Goal: Transaction & Acquisition: Download file/media

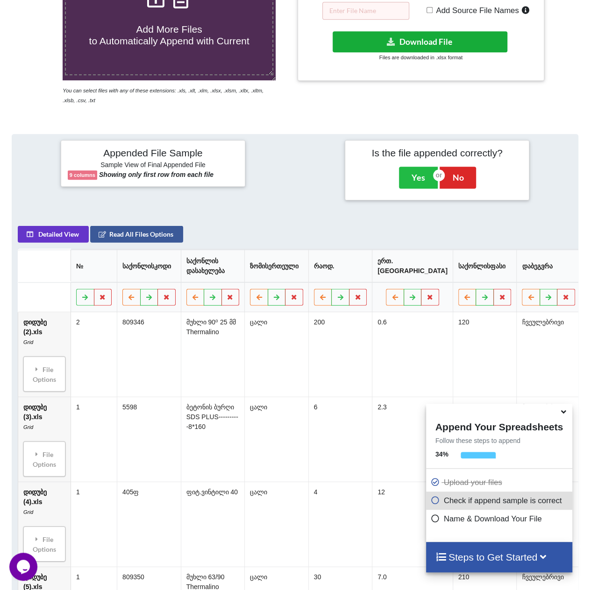
scroll to position [183, 0]
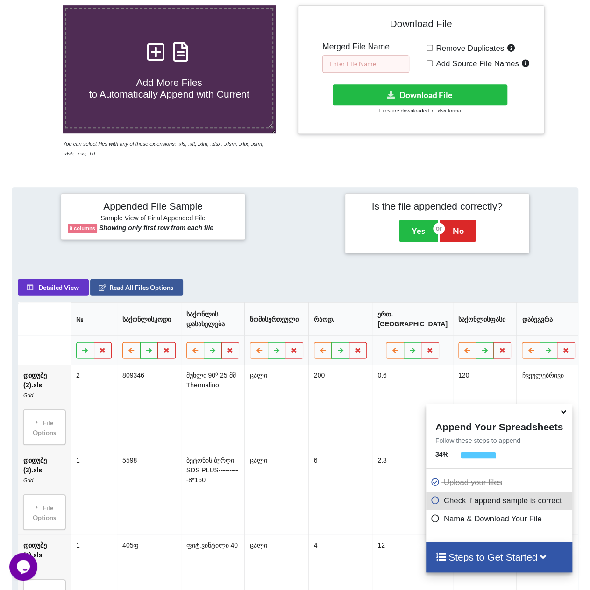
click at [370, 64] on input "text" at bounding box center [365, 64] width 87 height 18
type input "!"
click at [407, 91] on button "Download File" at bounding box center [419, 94] width 175 height 21
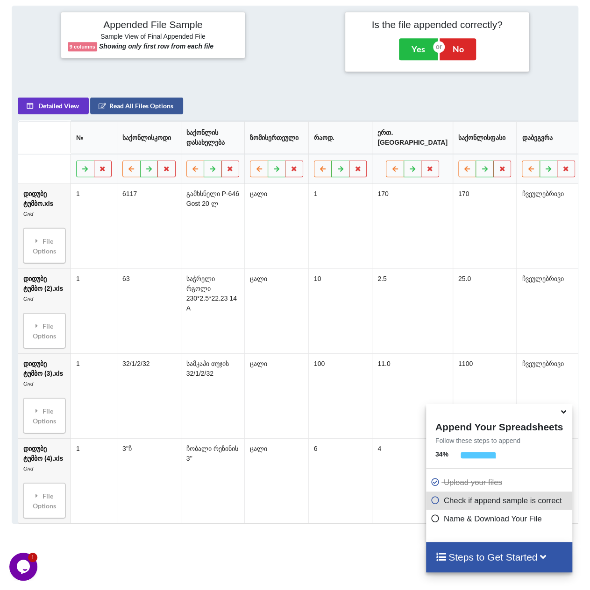
scroll to position [370, 0]
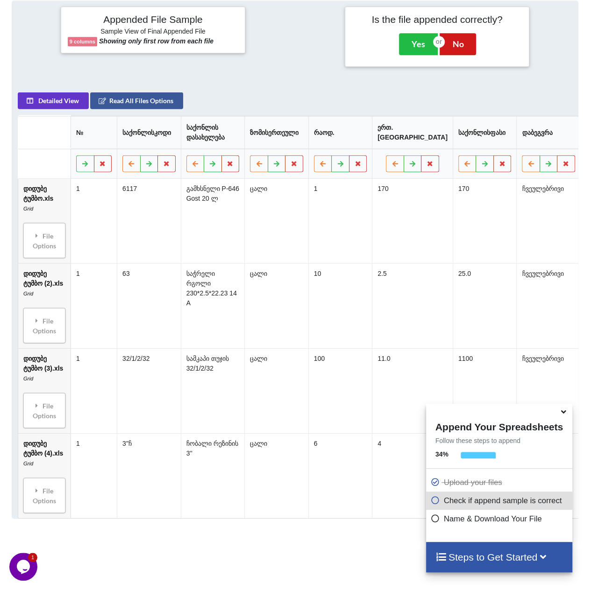
drag, startPoint x: 582, startPoint y: 15, endPoint x: 474, endPoint y: 45, distance: 111.9
click at [582, 15] on div "Appended File Sample Sample View of Final Appended File 9 columns Showing only …" at bounding box center [294, 36] width 579 height 71
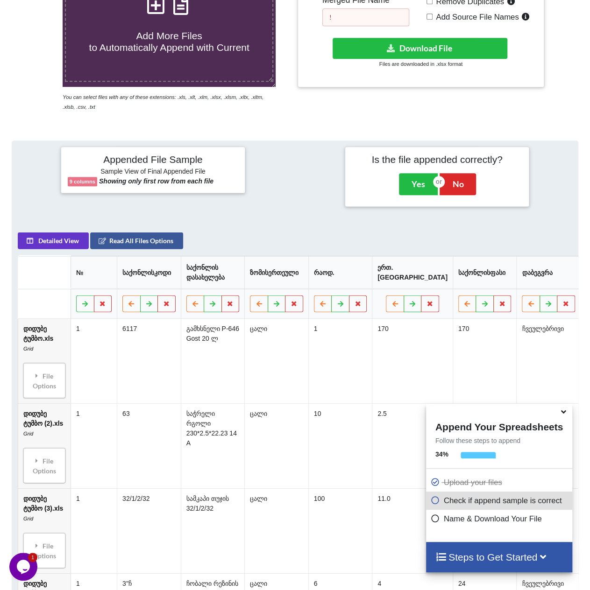
click at [372, 19] on input "!" at bounding box center [365, 17] width 87 height 18
type input "!"
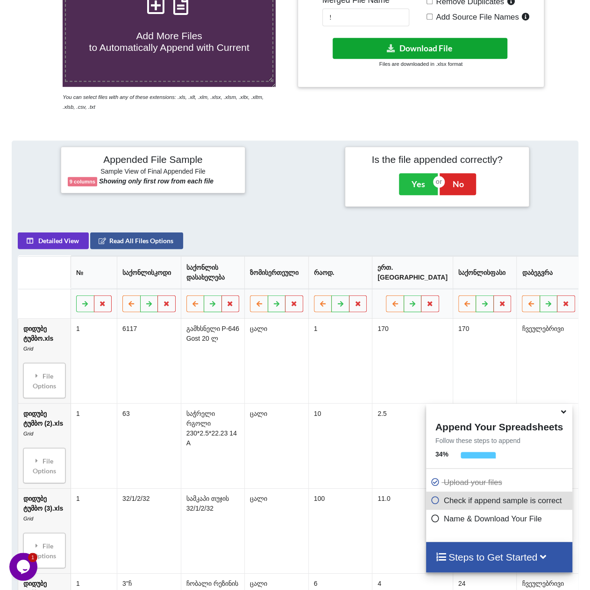
click at [403, 47] on button "Download File" at bounding box center [419, 48] width 175 height 21
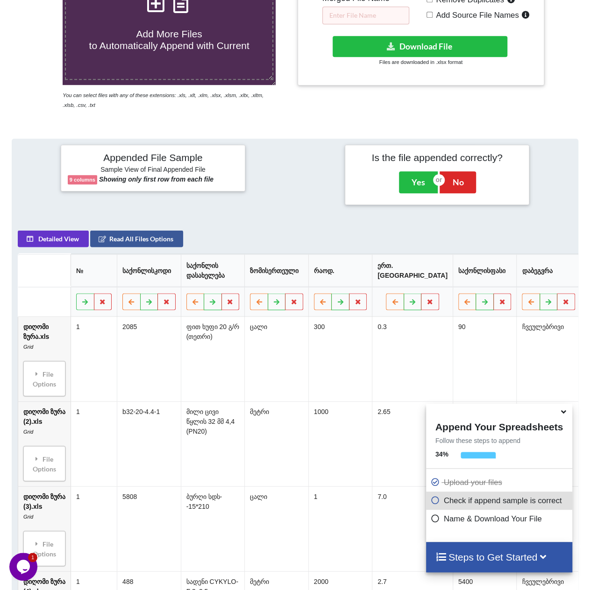
scroll to position [230, 0]
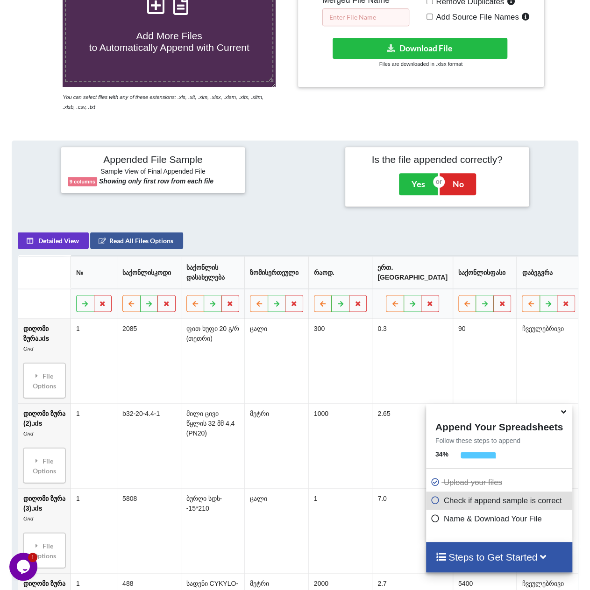
click at [364, 19] on input "text" at bounding box center [365, 17] width 87 height 18
type input "!"
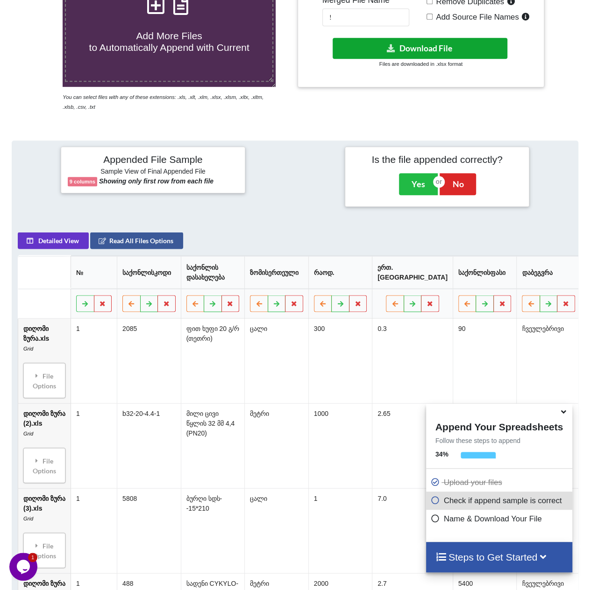
click at [423, 56] on button "Download File" at bounding box center [419, 48] width 175 height 21
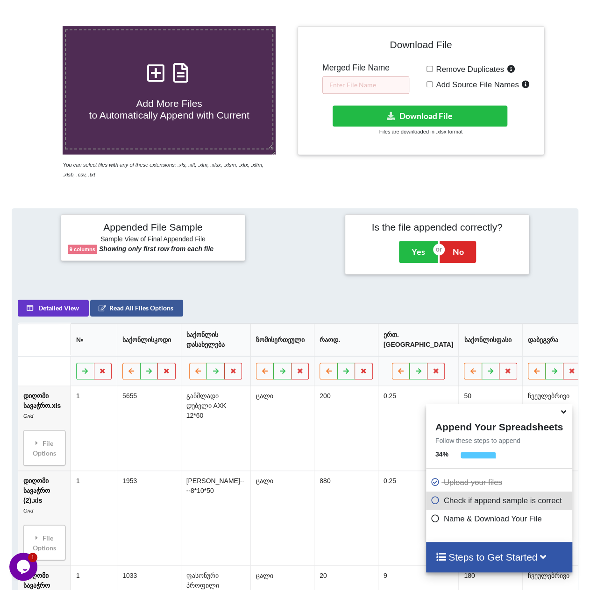
scroll to position [90, 0]
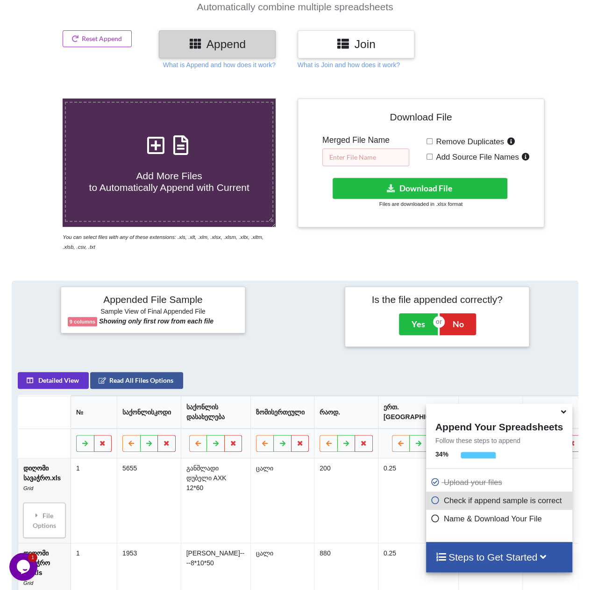
click at [362, 151] on input "text" at bounding box center [365, 157] width 87 height 18
type input "!"
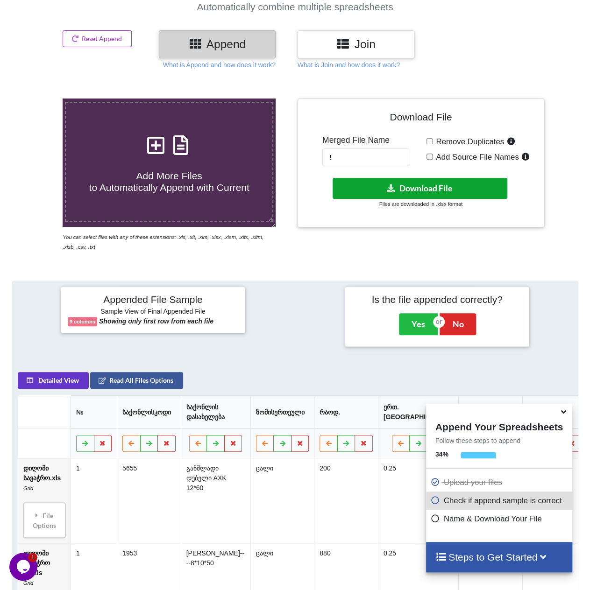
click at [398, 186] on button "Download File" at bounding box center [419, 188] width 175 height 21
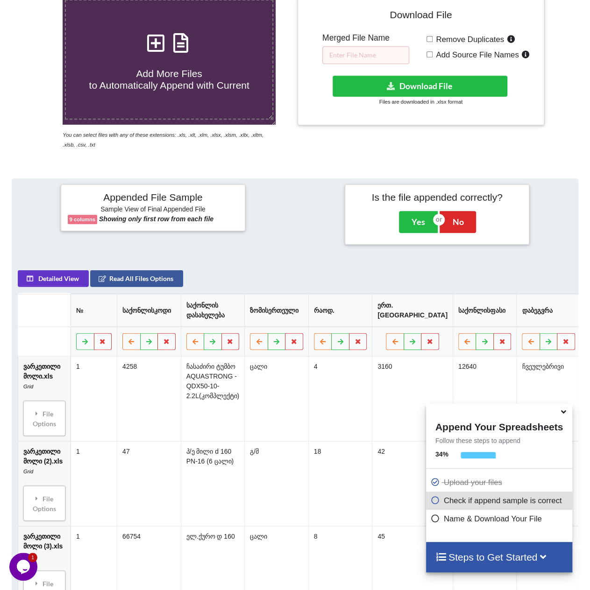
scroll to position [183, 0]
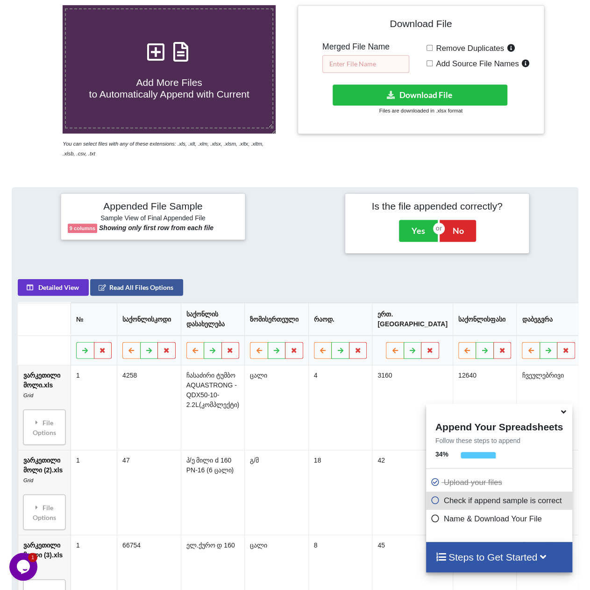
click at [359, 65] on input "text" at bounding box center [365, 64] width 87 height 18
type input "!"
click at [404, 90] on button "Download File" at bounding box center [419, 94] width 175 height 21
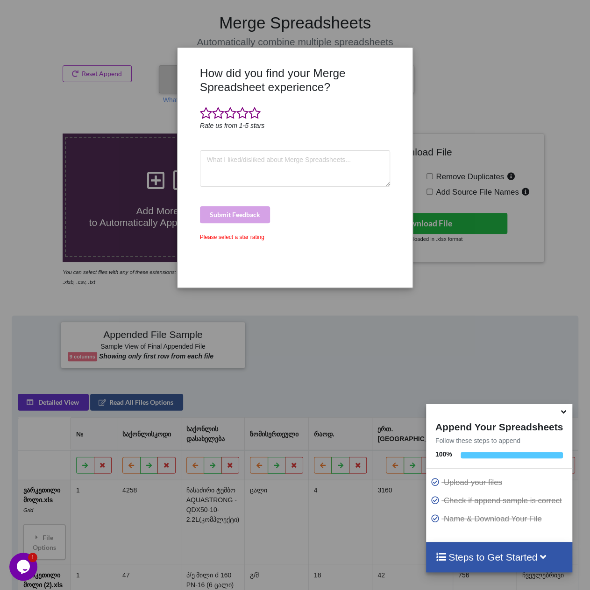
scroll to position [0, 0]
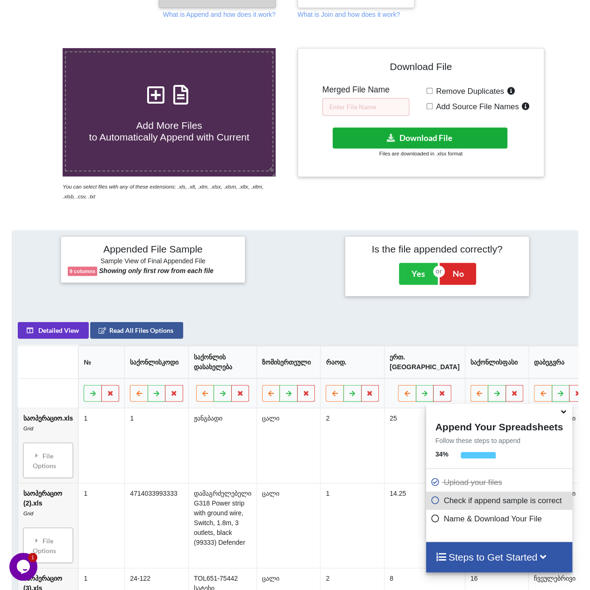
scroll to position [136, 0]
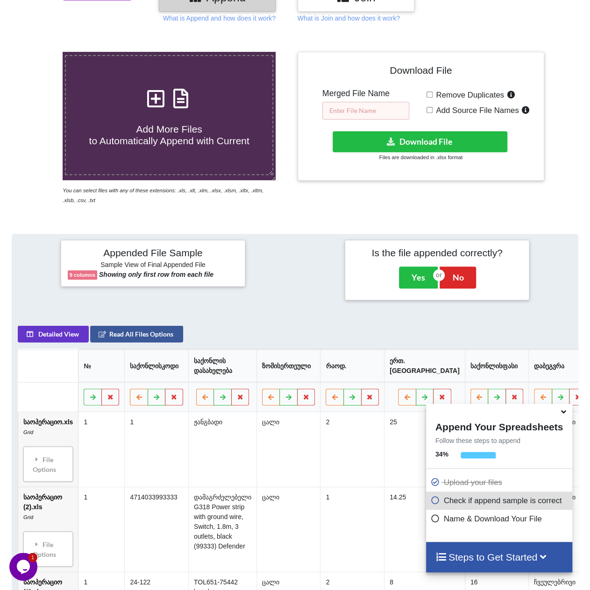
click at [372, 108] on input "text" at bounding box center [365, 111] width 87 height 18
type input "!"
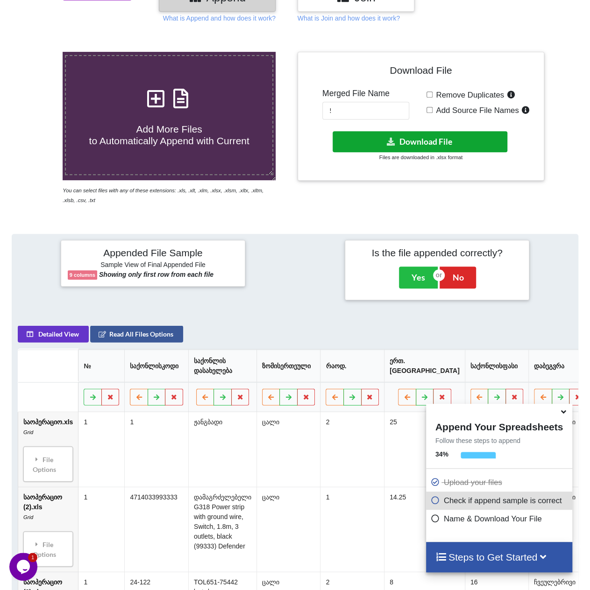
click at [387, 138] on icon at bounding box center [391, 141] width 10 height 7
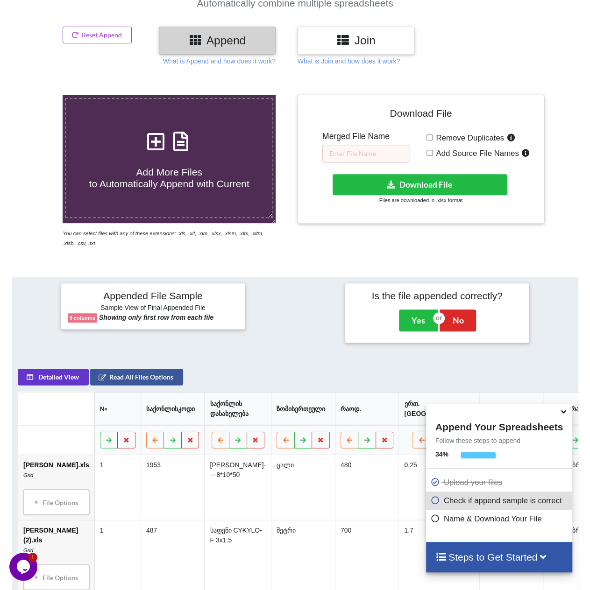
scroll to position [90, 0]
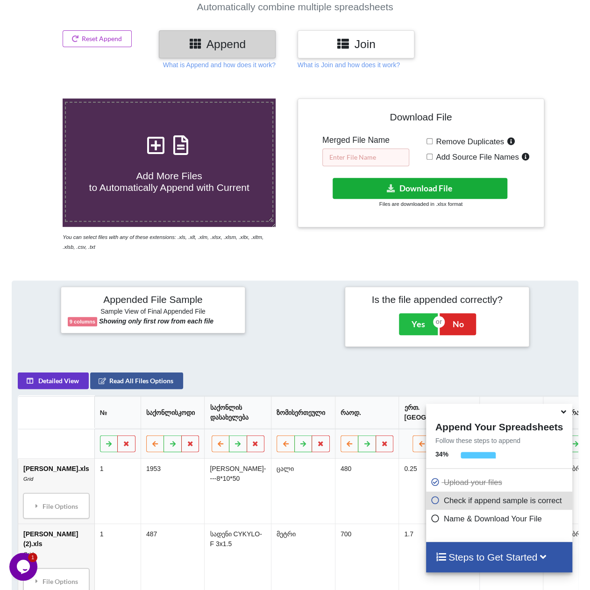
drag, startPoint x: 356, startPoint y: 159, endPoint x: 405, endPoint y: 191, distance: 58.4
click at [356, 159] on input "text" at bounding box center [365, 157] width 87 height 18
type input "!"
click at [397, 190] on button "Download File" at bounding box center [419, 188] width 175 height 21
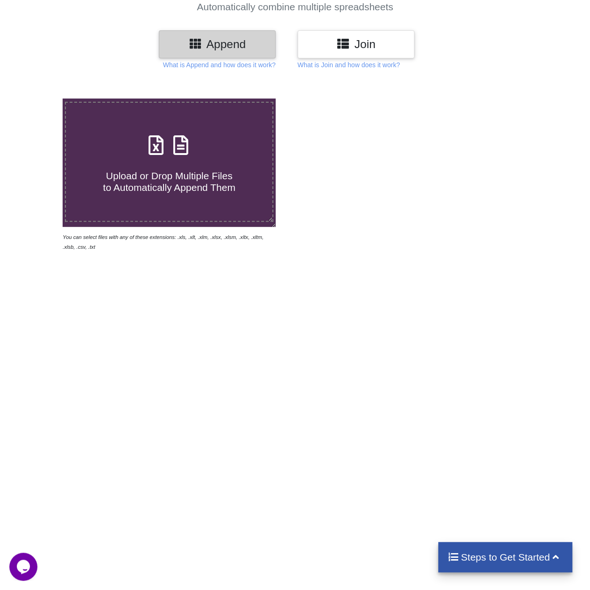
scroll to position [90, 0]
